Goal: Task Accomplishment & Management: Manage account settings

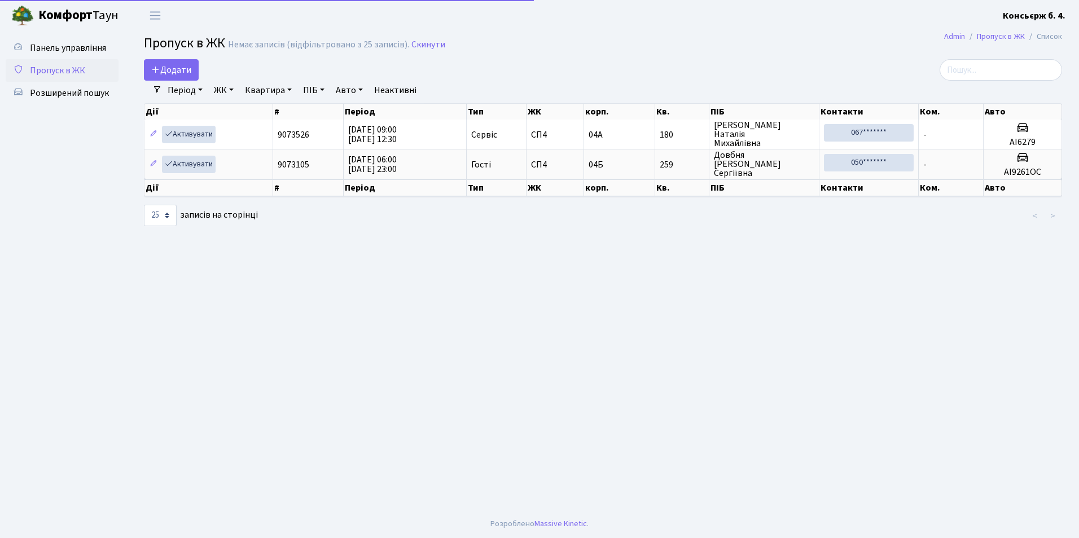
select select "25"
click at [166, 427] on main "Admin Пропуск в ЖК Список Пропуск в ЖК Немає записів (відфільтровано з 25 запис…" at bounding box center [603, 270] width 952 height 479
select select "25"
